Goal: Task Accomplishment & Management: Use online tool/utility

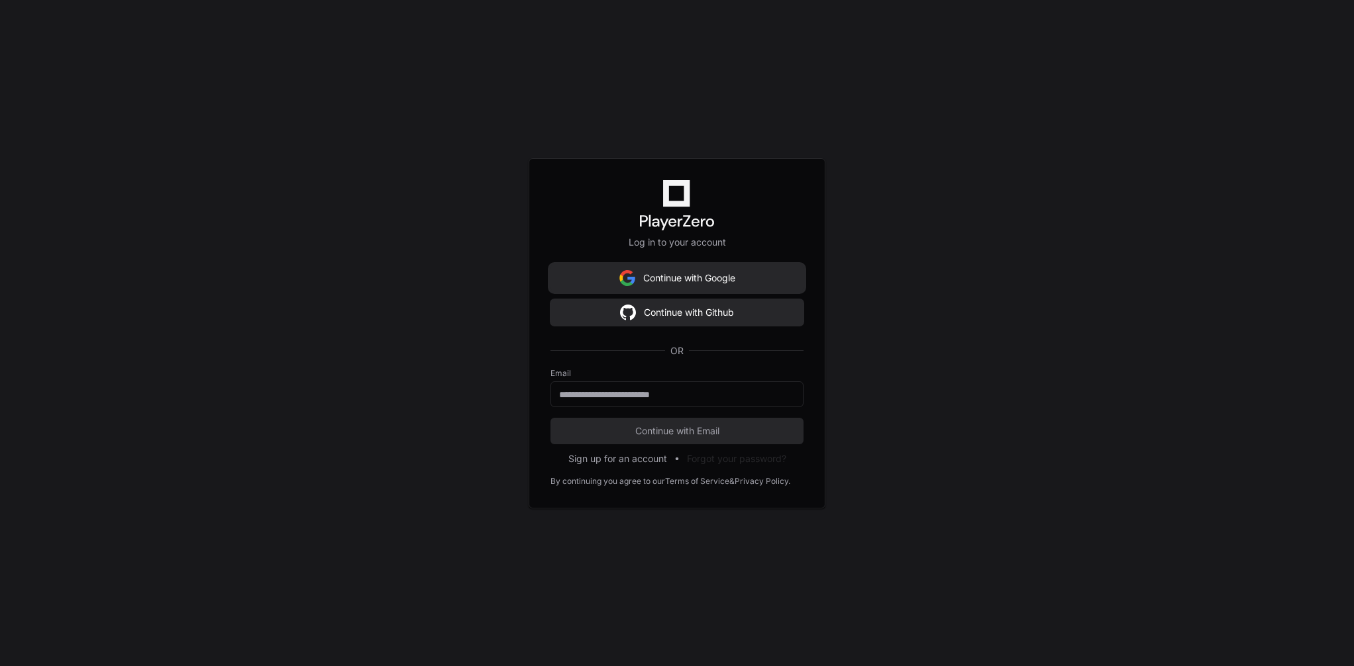
click at [680, 276] on button "Continue with Google" at bounding box center [676, 278] width 253 height 26
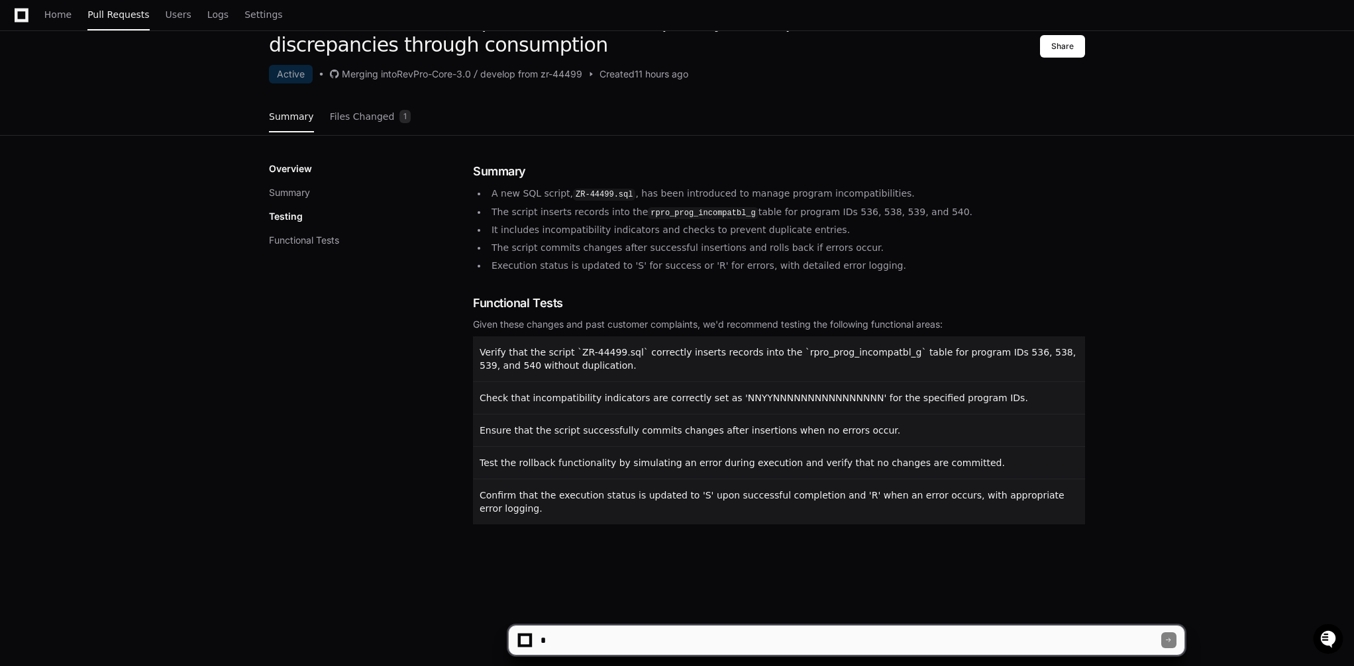
scroll to position [178, 0]
